Goal: Task Accomplishment & Management: Use online tool/utility

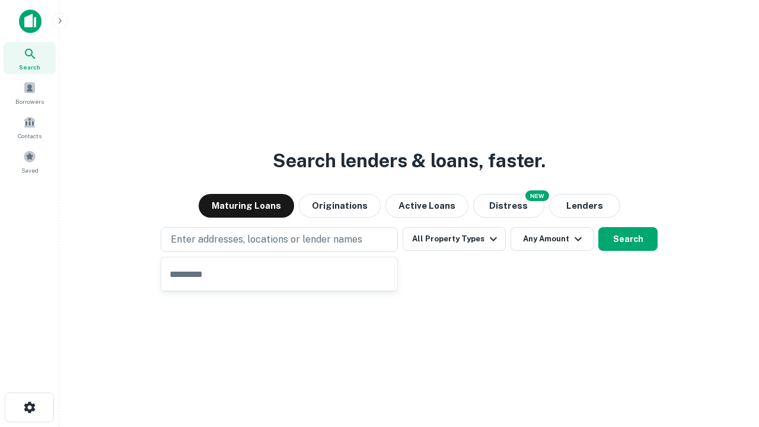
type input "**********"
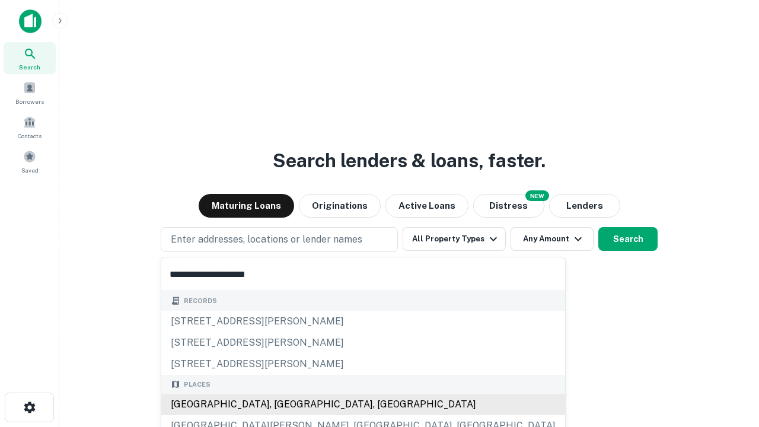
click at [284, 405] on div "[GEOGRAPHIC_DATA], [GEOGRAPHIC_DATA], [GEOGRAPHIC_DATA]" at bounding box center [363, 404] width 404 height 21
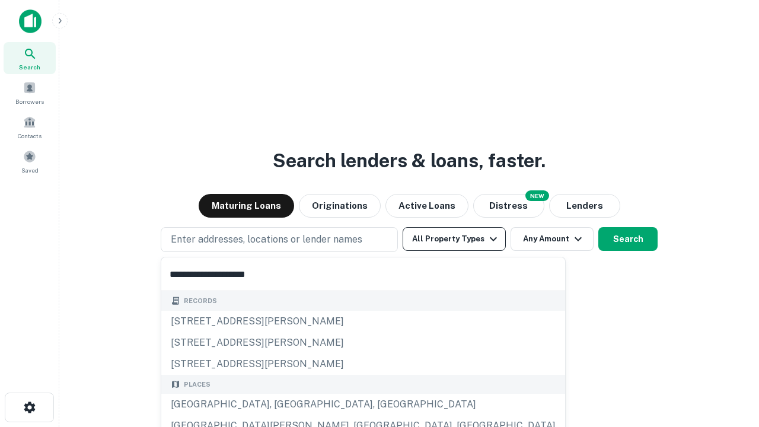
click at [454, 239] on button "All Property Types" at bounding box center [454, 239] width 103 height 24
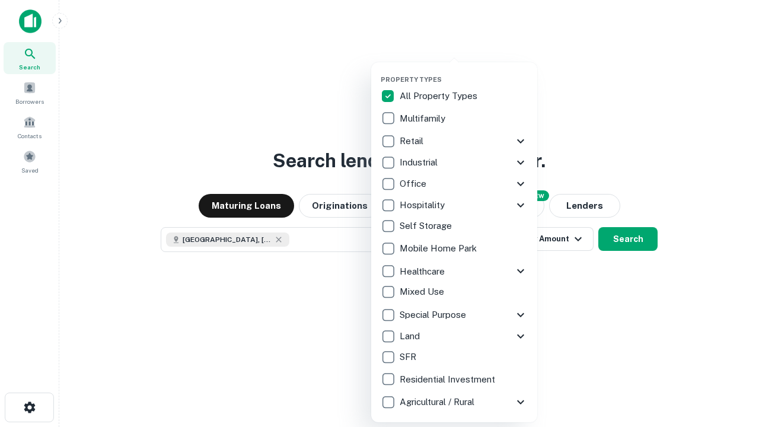
click at [464, 72] on button "button" at bounding box center [464, 72] width 166 height 1
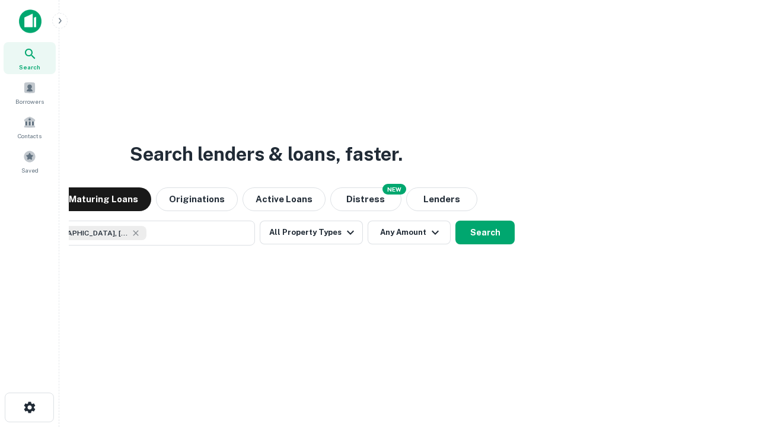
scroll to position [19, 0]
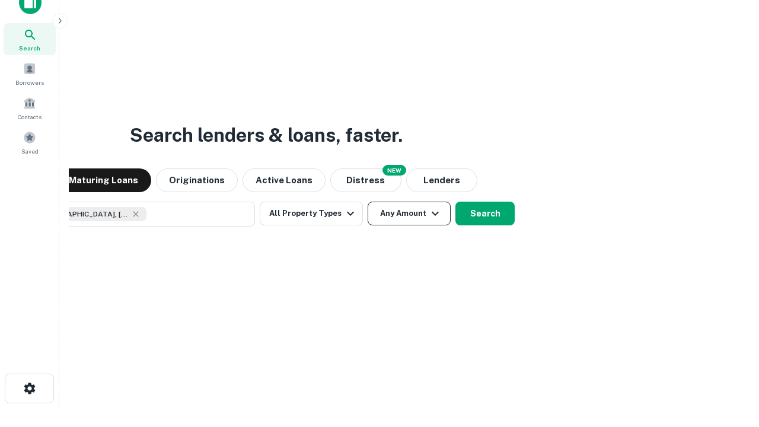
click at [368, 202] on button "Any Amount" at bounding box center [409, 214] width 83 height 24
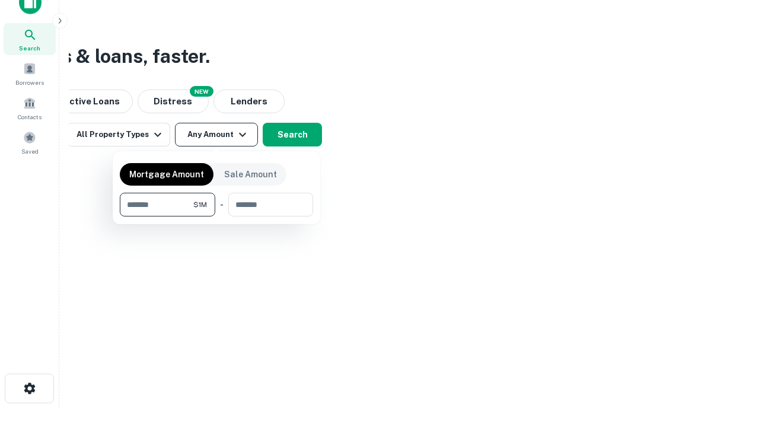
type input "*******"
click at [217, 217] on button "button" at bounding box center [216, 217] width 193 height 1
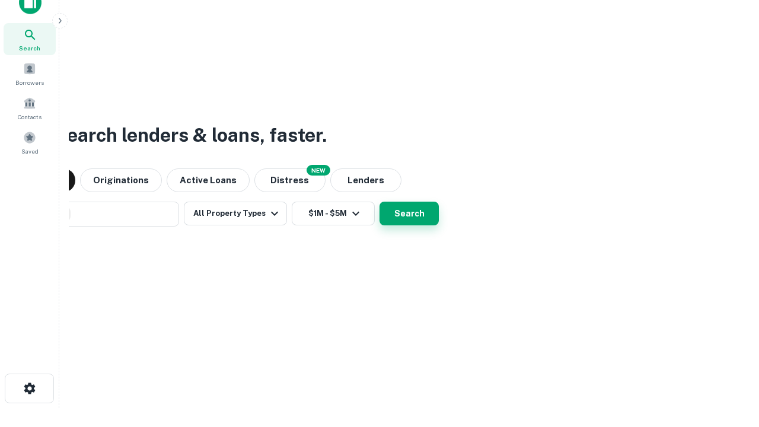
click at [380, 202] on button "Search" at bounding box center [409, 214] width 59 height 24
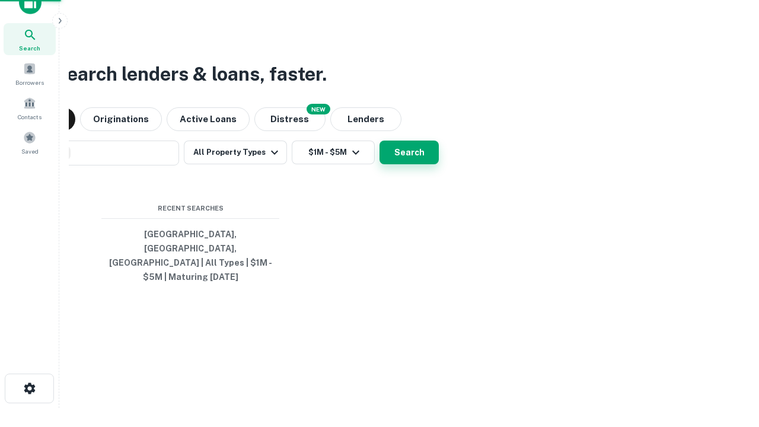
scroll to position [39, 336]
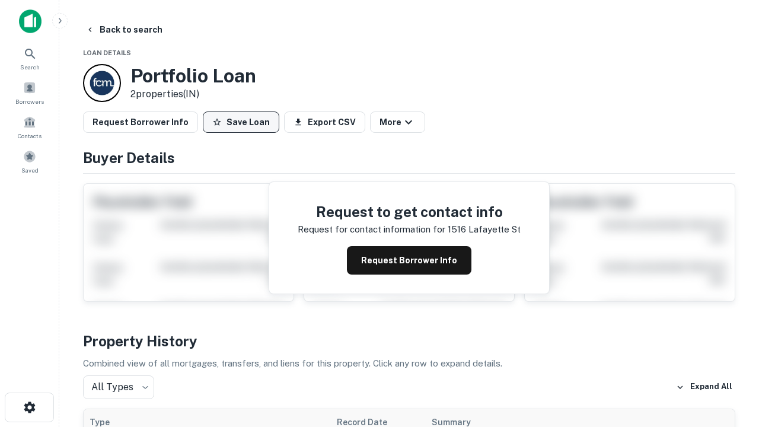
click at [241, 122] on button "Save Loan" at bounding box center [241, 122] width 77 height 21
click at [244, 122] on button "Loan Saved" at bounding box center [244, 122] width 82 height 21
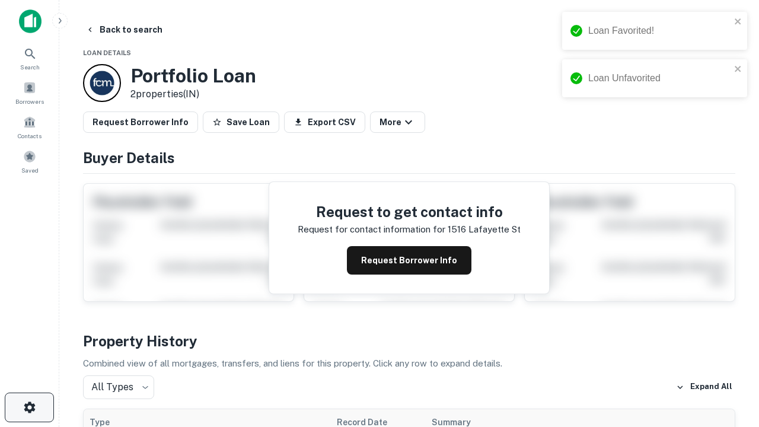
click at [29, 408] on icon "button" at bounding box center [30, 407] width 14 height 14
